Goal: Information Seeking & Learning: Learn about a topic

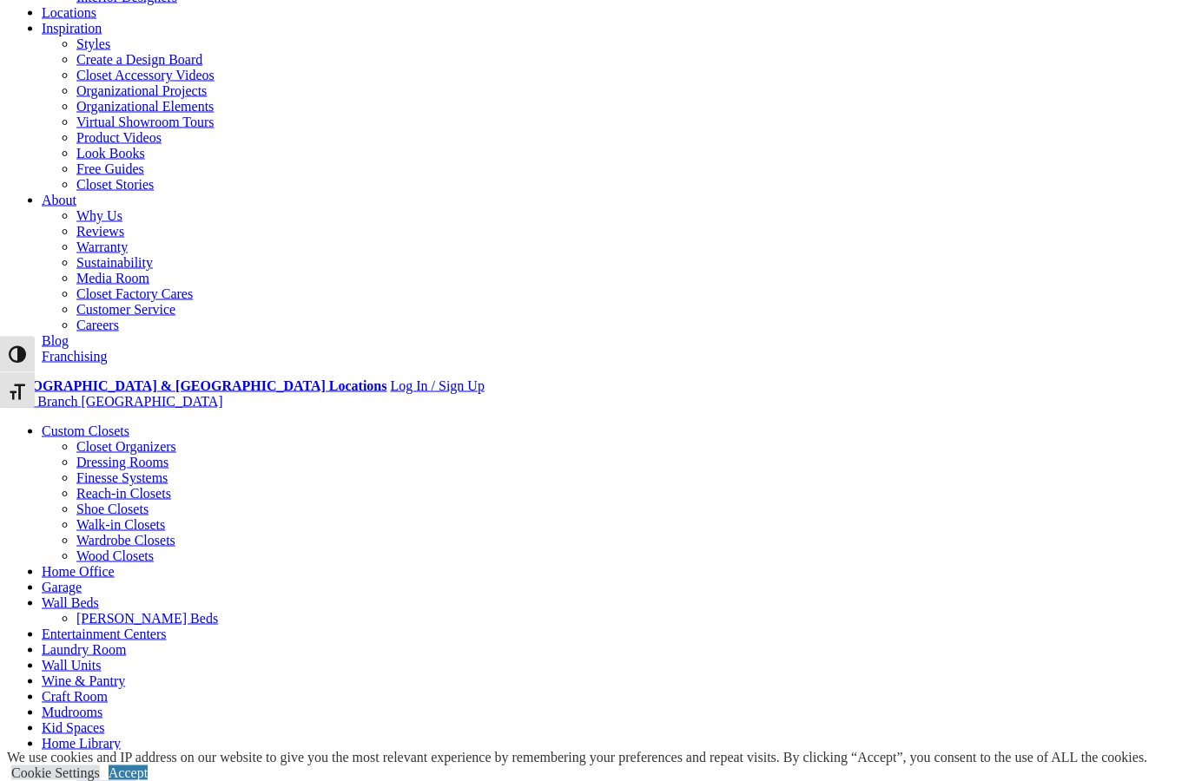
scroll to position [235, 0]
click at [82, 579] on link "Garage" at bounding box center [62, 586] width 40 height 15
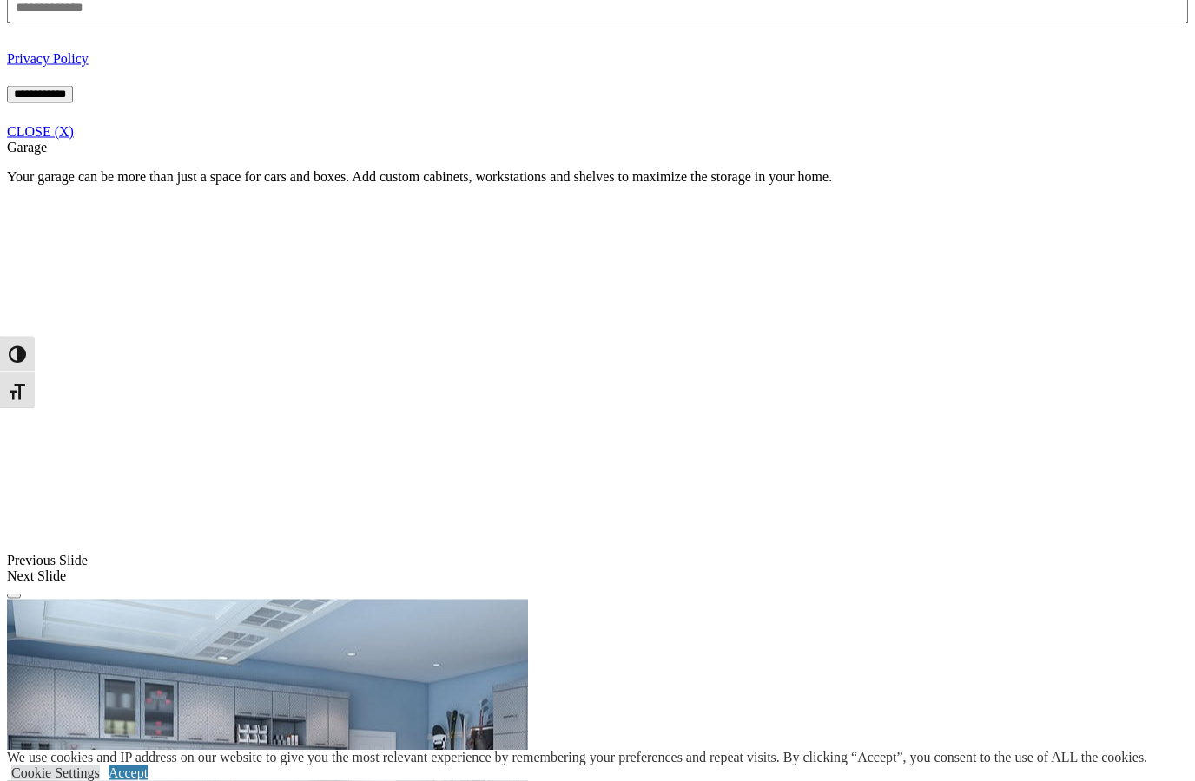
scroll to position [1376, 0]
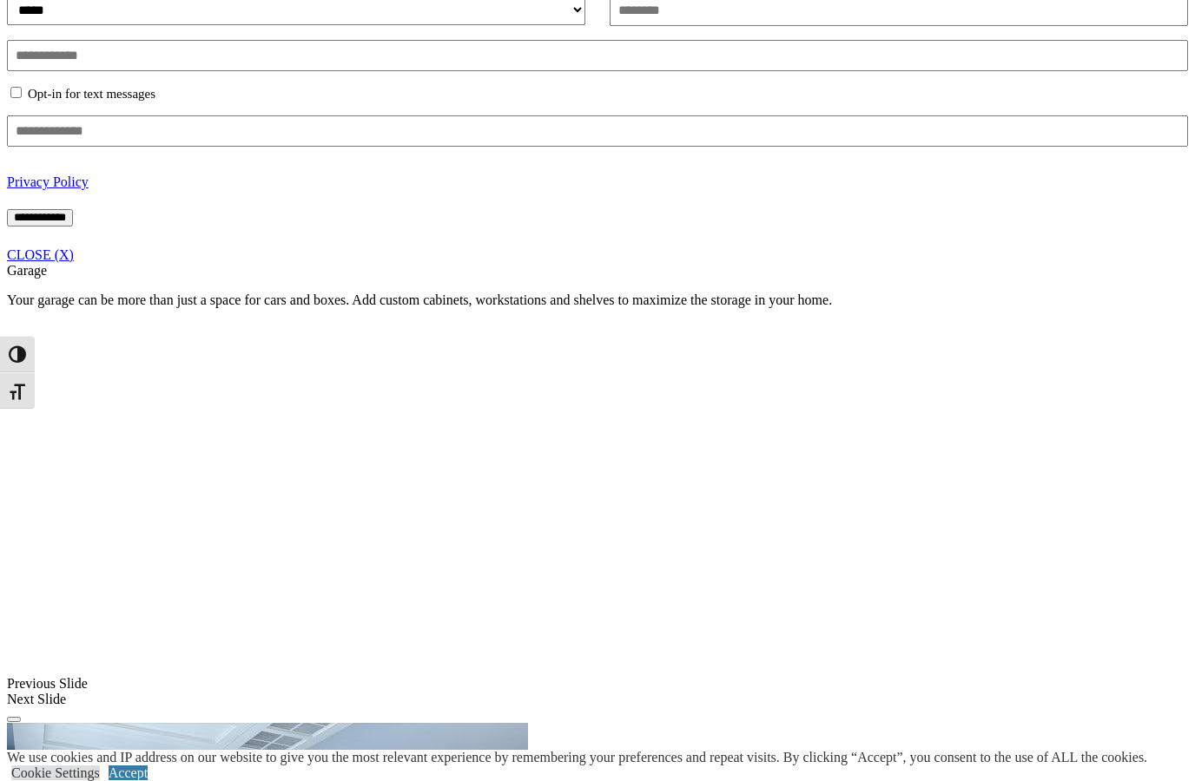
scroll to position [1251, 0]
